Goal: Task Accomplishment & Management: Manage account settings

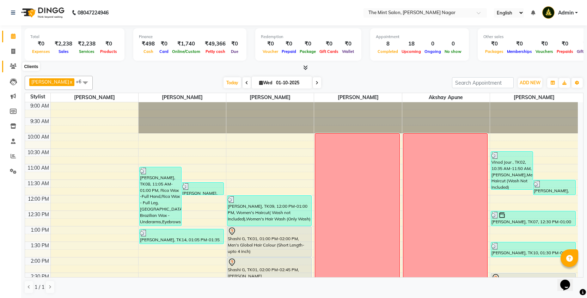
click at [13, 67] on icon at bounding box center [13, 65] width 7 height 5
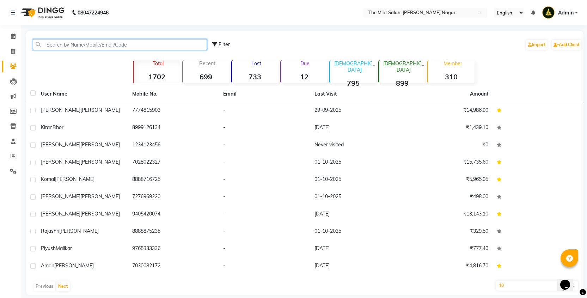
click at [98, 45] on input "text" at bounding box center [120, 44] width 174 height 11
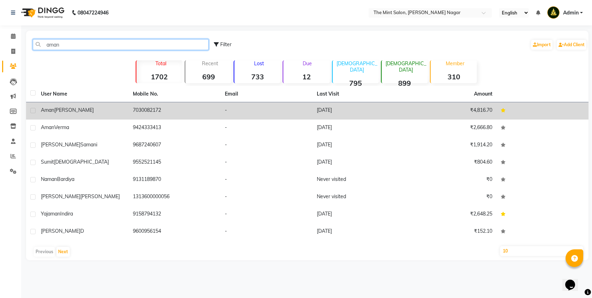
type input "aman"
click at [105, 112] on div "[PERSON_NAME]" at bounding box center [83, 109] width 84 height 7
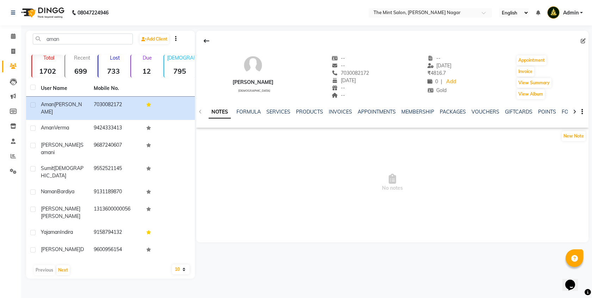
click at [574, 111] on icon at bounding box center [574, 111] width 3 height 5
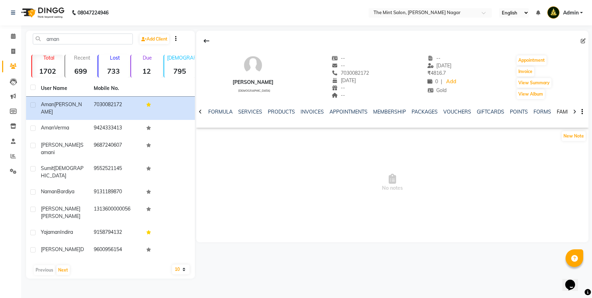
click at [557, 111] on link "FAMILY" at bounding box center [565, 112] width 17 height 6
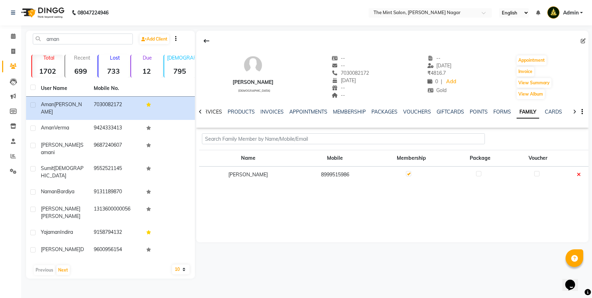
click at [210, 109] on link "SERVICES" at bounding box center [210, 112] width 24 height 6
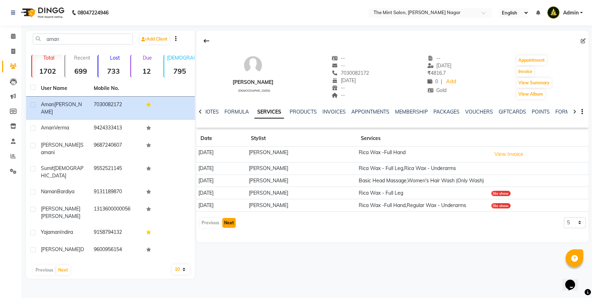
click at [230, 228] on button "Next" at bounding box center [228, 223] width 13 height 10
